Goal: Task Accomplishment & Management: Manage account settings

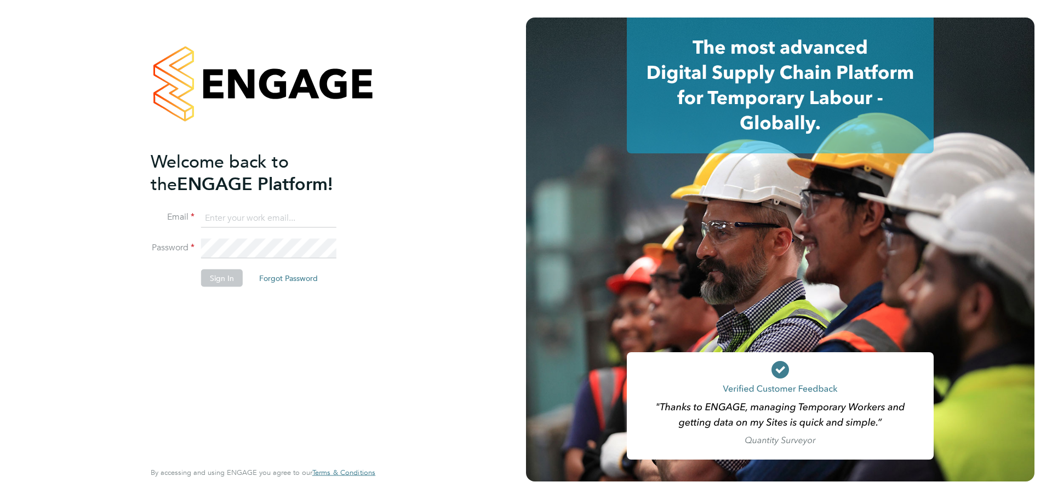
type input "[PERSON_NAME][EMAIL_ADDRESS][PERSON_NAME][DOMAIN_NAME]"
click at [225, 278] on button "Sign In" at bounding box center [222, 279] width 42 height 18
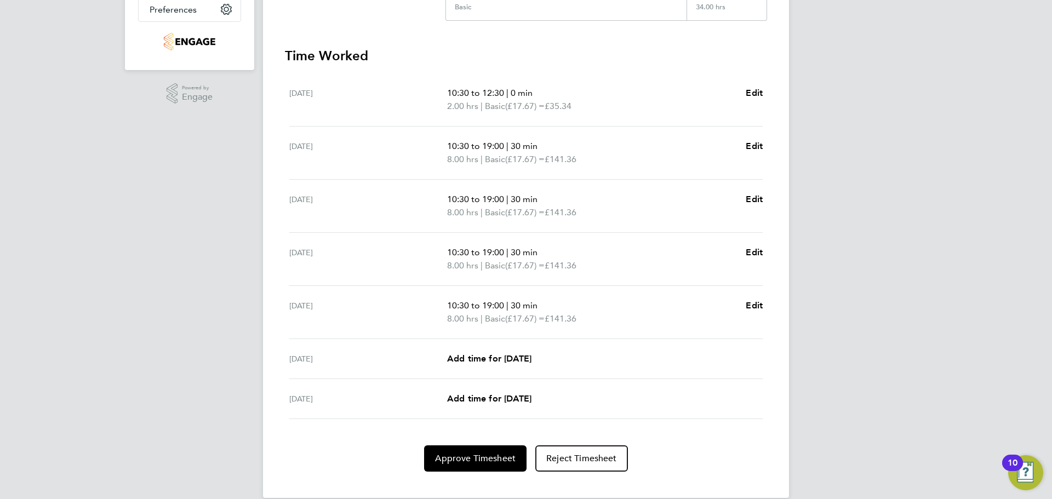
scroll to position [293, 0]
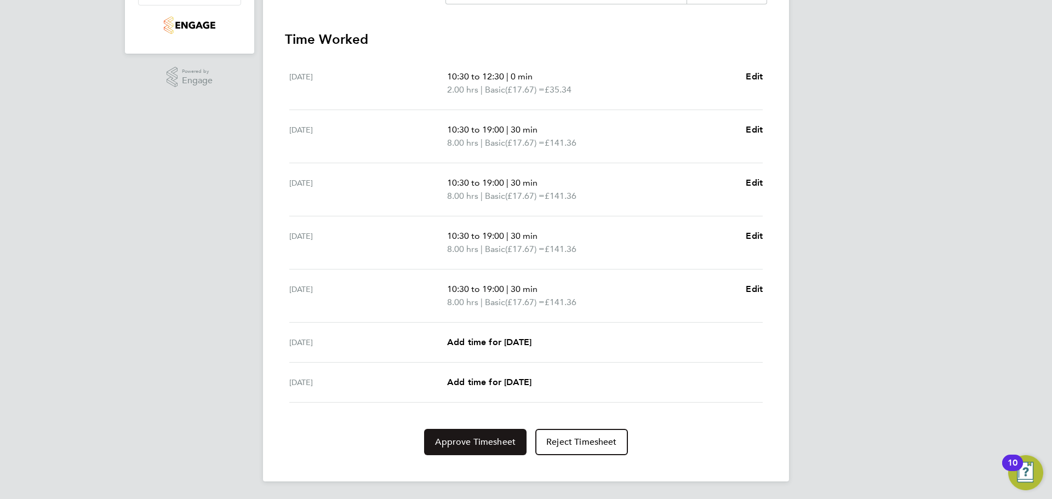
click at [466, 442] on span "Approve Timesheet" at bounding box center [475, 442] width 81 height 11
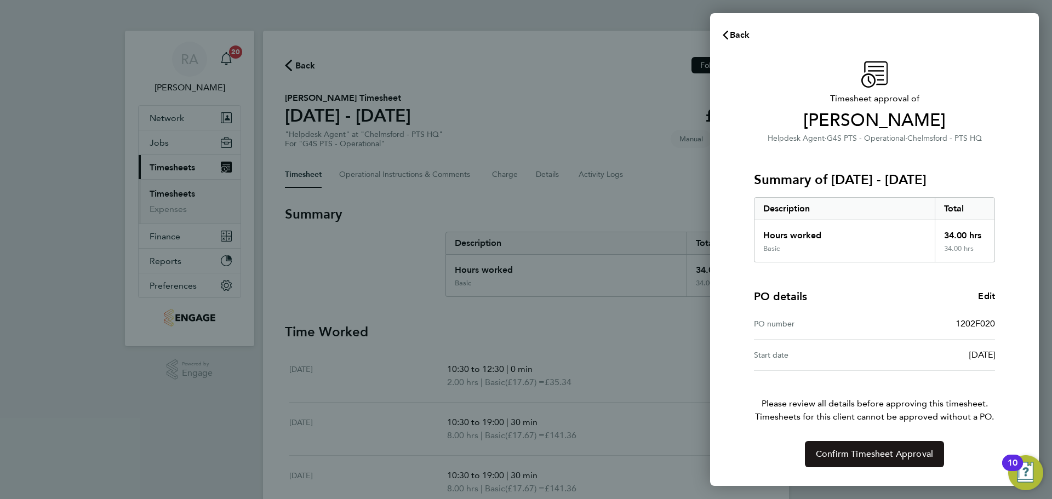
click at [868, 452] on span "Confirm Timesheet Approval" at bounding box center [874, 454] width 117 height 11
